Goal: Task Accomplishment & Management: Manage account settings

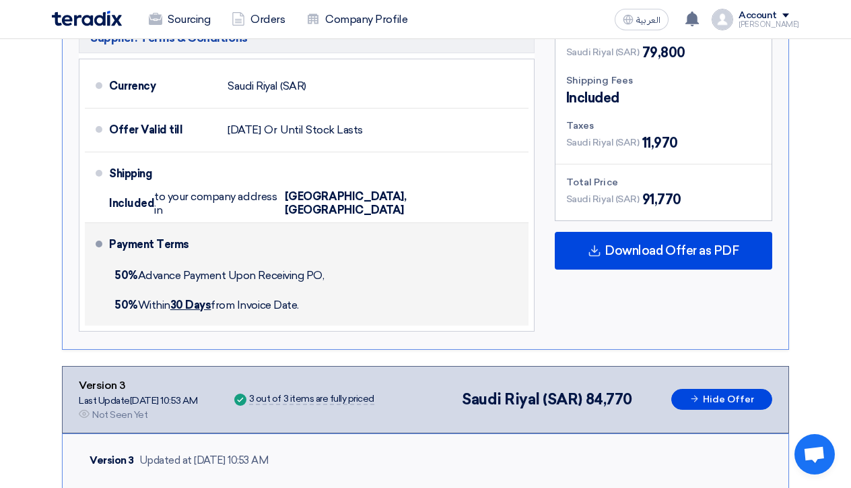
scroll to position [1338, 0]
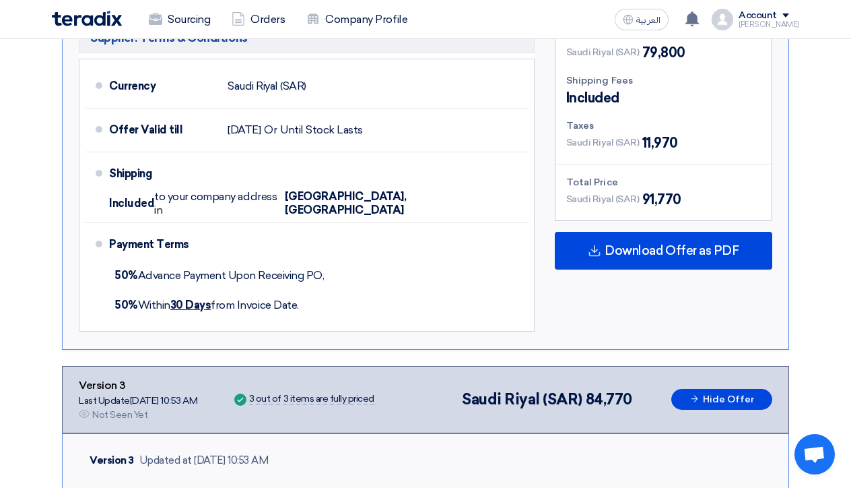
click at [29, 178] on section "Submit Offer Not Competitive Offer Version 4 Last Update [DATE] 11:06 AM Offer …" at bounding box center [425, 417] width 851 height 3062
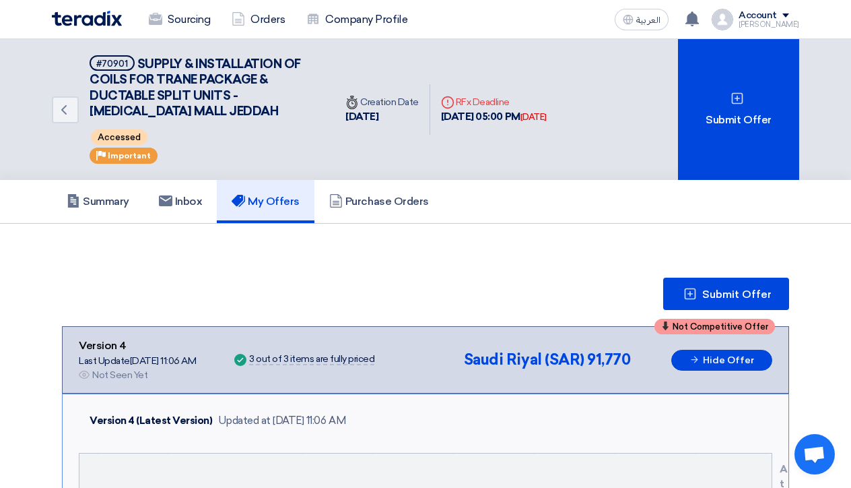
scroll to position [0, 0]
click at [98, 214] on link "Summary" at bounding box center [98, 201] width 92 height 43
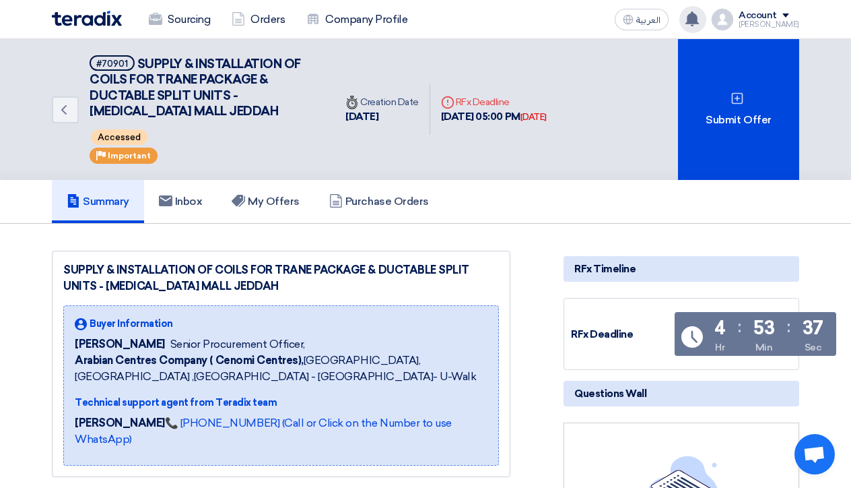
click at [698, 22] on icon at bounding box center [692, 18] width 15 height 15
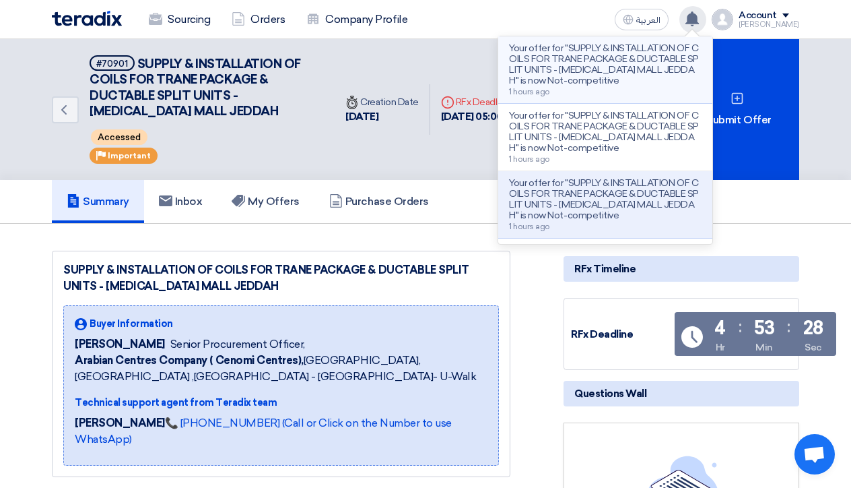
click at [542, 50] on p "Your offer for "SUPPLY & INSTALLATION OF COILS FOR TRANE PACKAGE & DUCTABLE SPL…" at bounding box center [605, 64] width 193 height 43
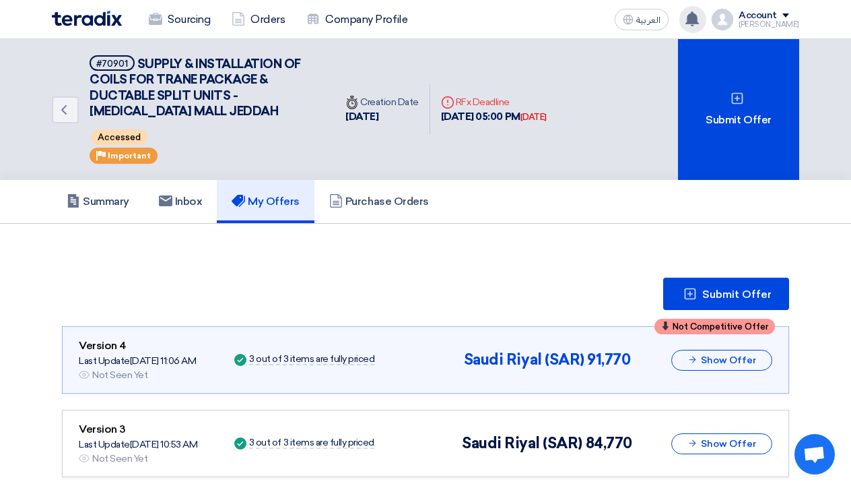
scroll to position [115, 0]
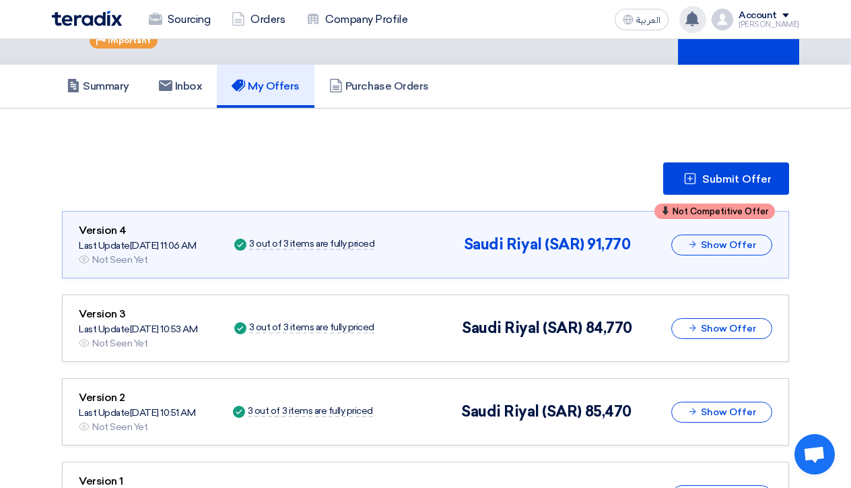
click at [699, 24] on icon at bounding box center [692, 18] width 15 height 15
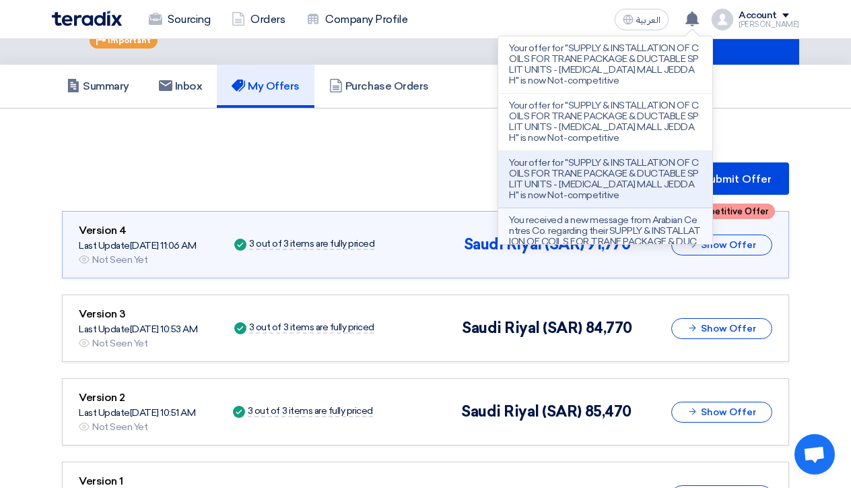
click at [618, 217] on p "You received a new message from Arabian Centres Co. regarding their SUPPLY & IN…" at bounding box center [605, 242] width 193 height 54
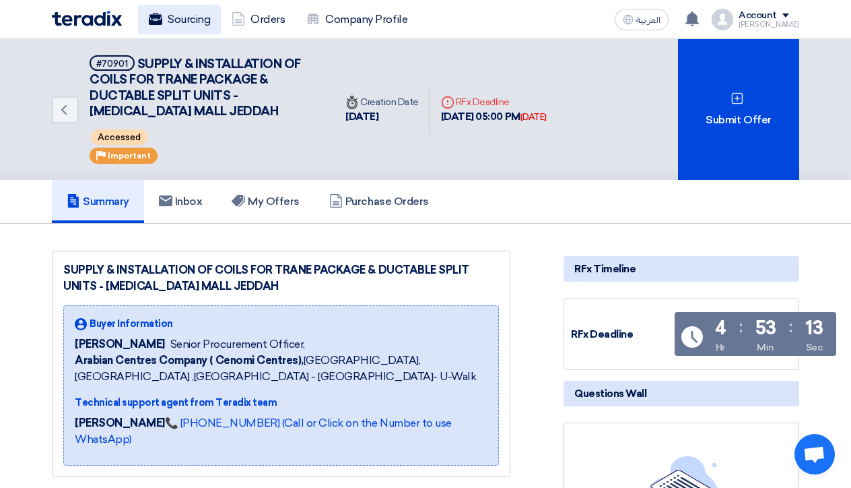
click at [181, 20] on link "Sourcing" at bounding box center [179, 20] width 83 height 30
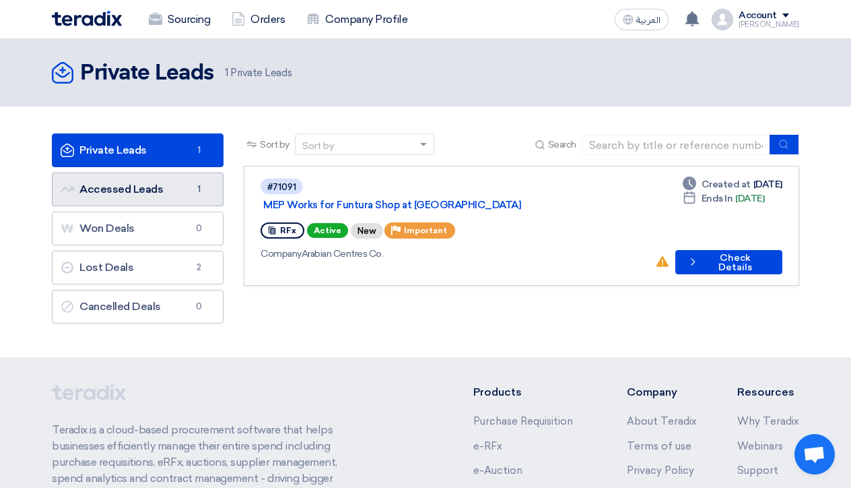
click at [165, 194] on link "Accessed Leads Accessed Leads 1" at bounding box center [138, 189] width 172 height 34
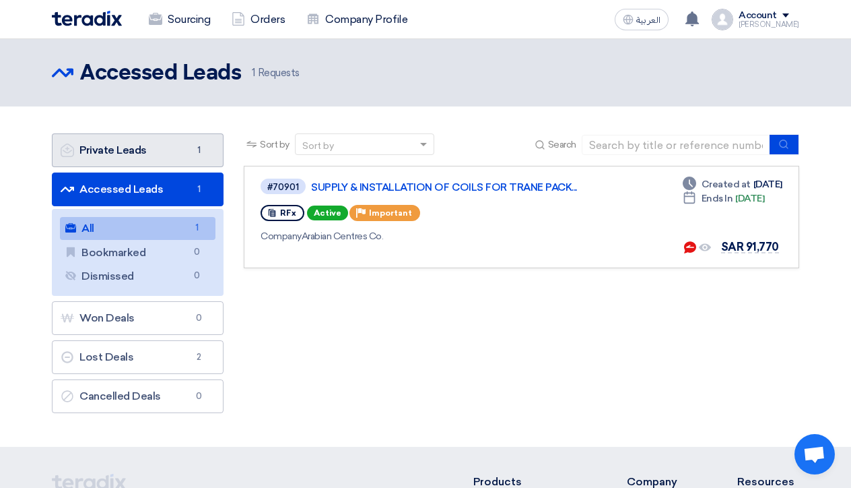
click at [164, 157] on link "Private Leads Private Leads 1" at bounding box center [138, 150] width 172 height 34
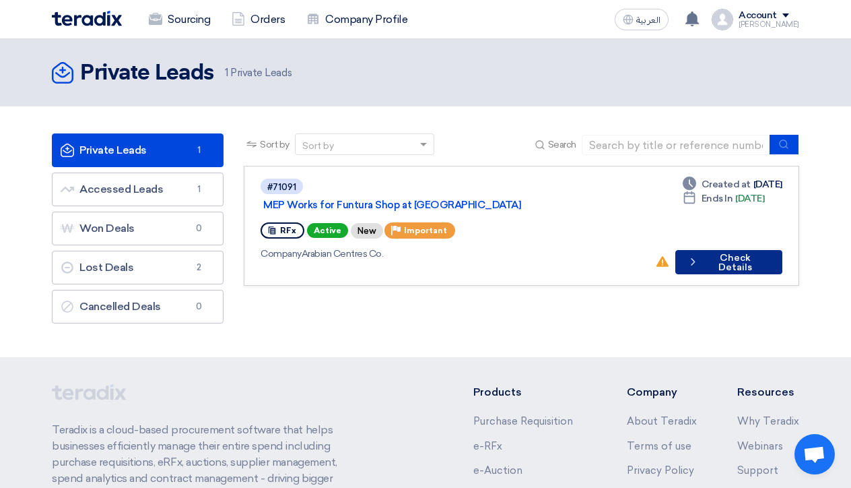
click at [731, 250] on button "Check details Check Details" at bounding box center [728, 262] width 107 height 24
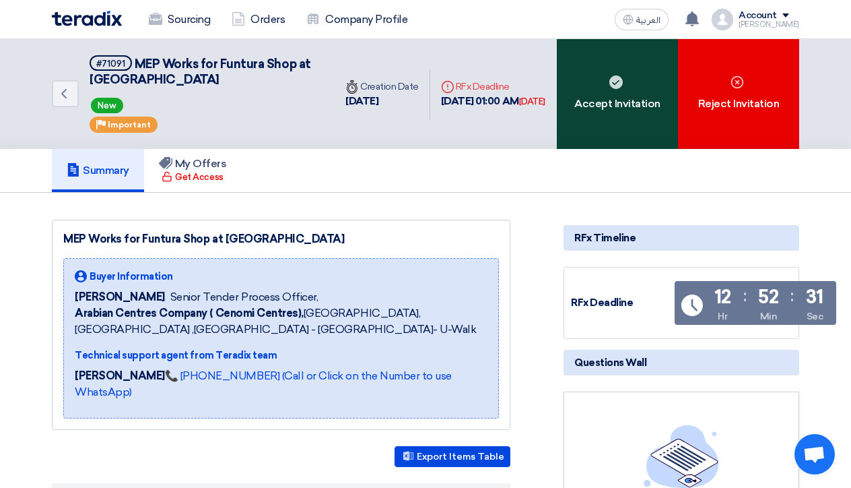
click at [619, 99] on div "Accept Invitation" at bounding box center [617, 94] width 121 height 110
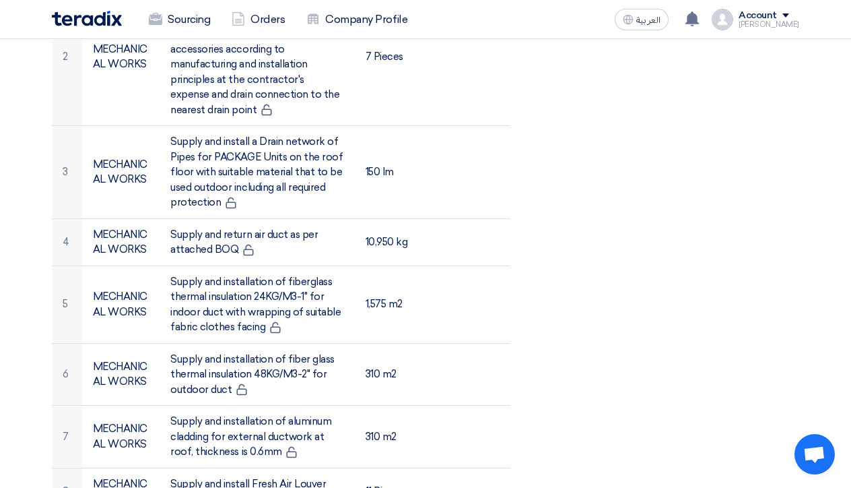
scroll to position [768, 0]
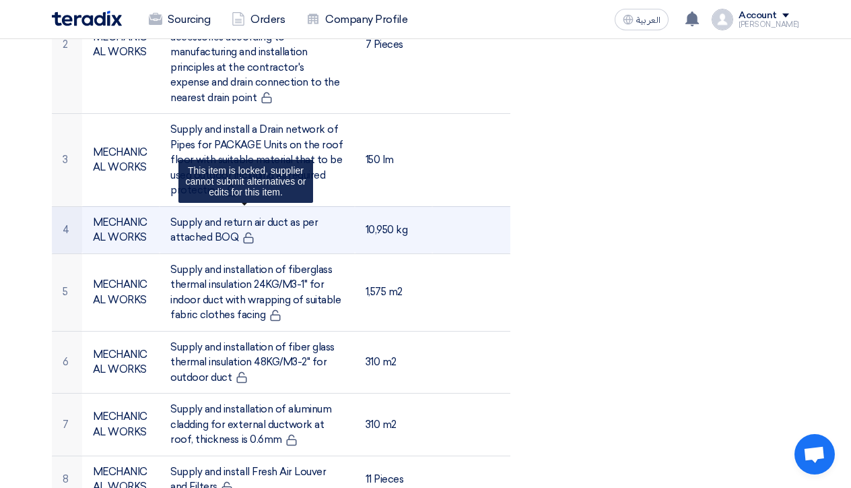
click at [246, 232] on icon at bounding box center [248, 238] width 12 height 12
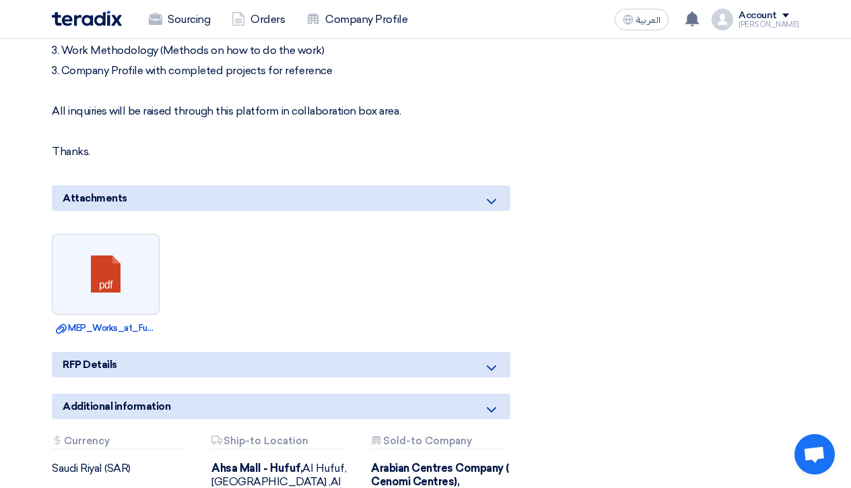
scroll to position [2849, 0]
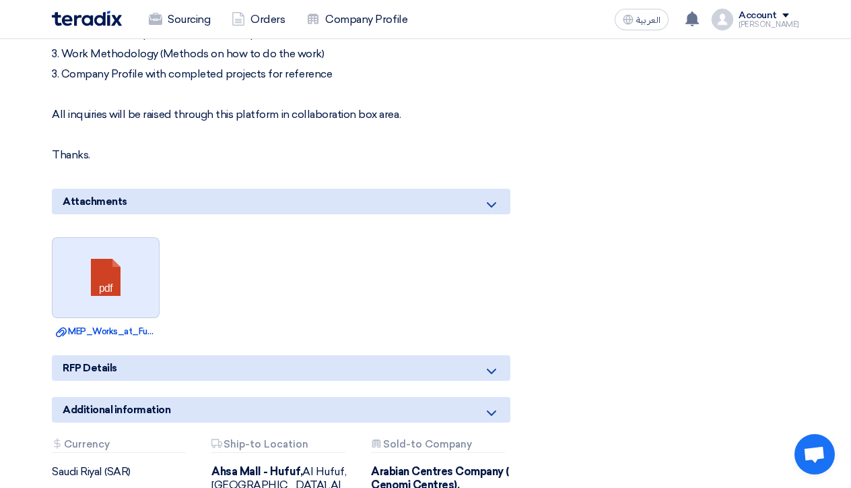
click at [123, 238] on link at bounding box center [107, 278] width 108 height 81
